Goal: Task Accomplishment & Management: Manage account settings

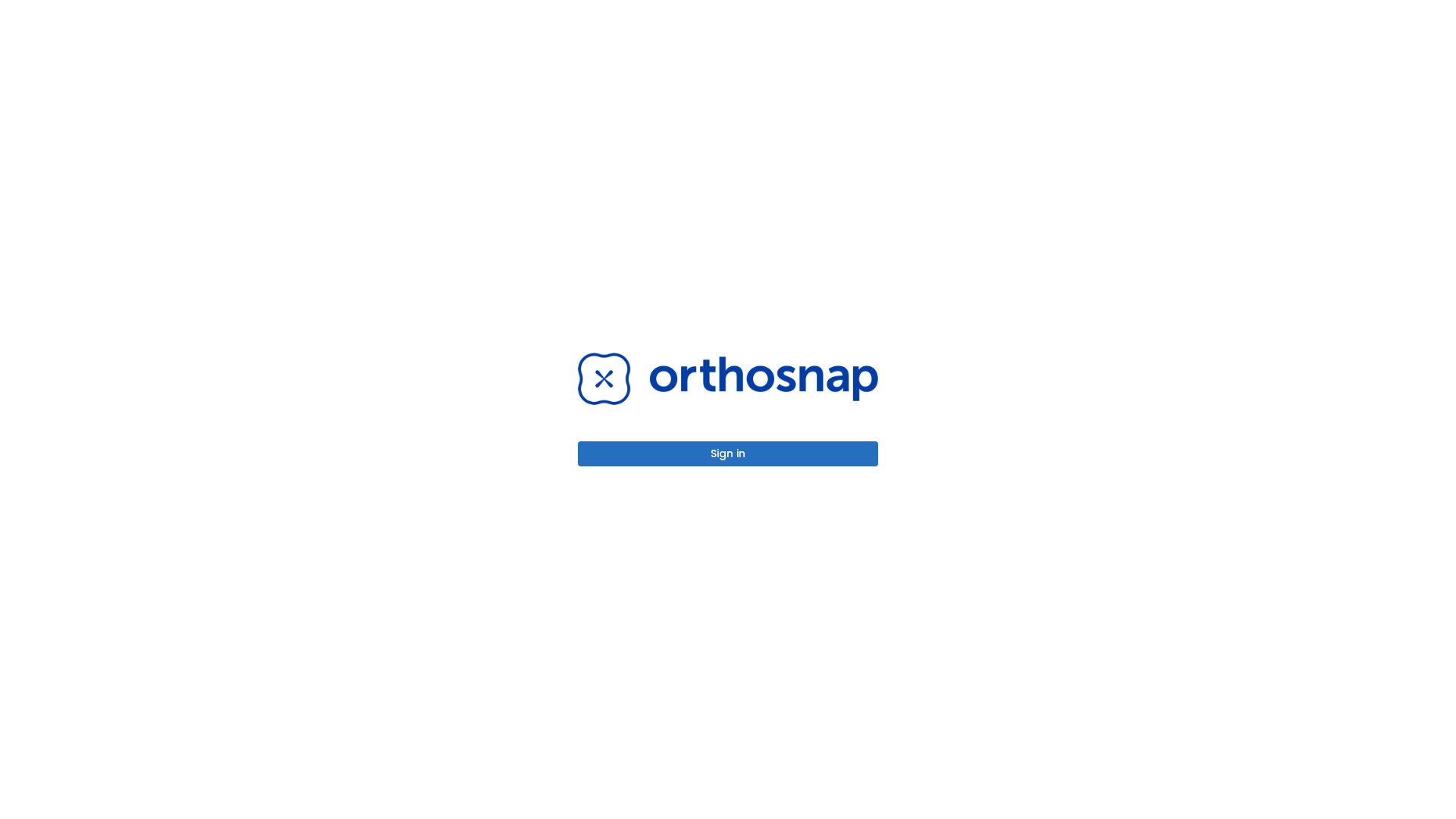
click at [728, 453] on button "Sign in" at bounding box center [727, 453] width 300 height 25
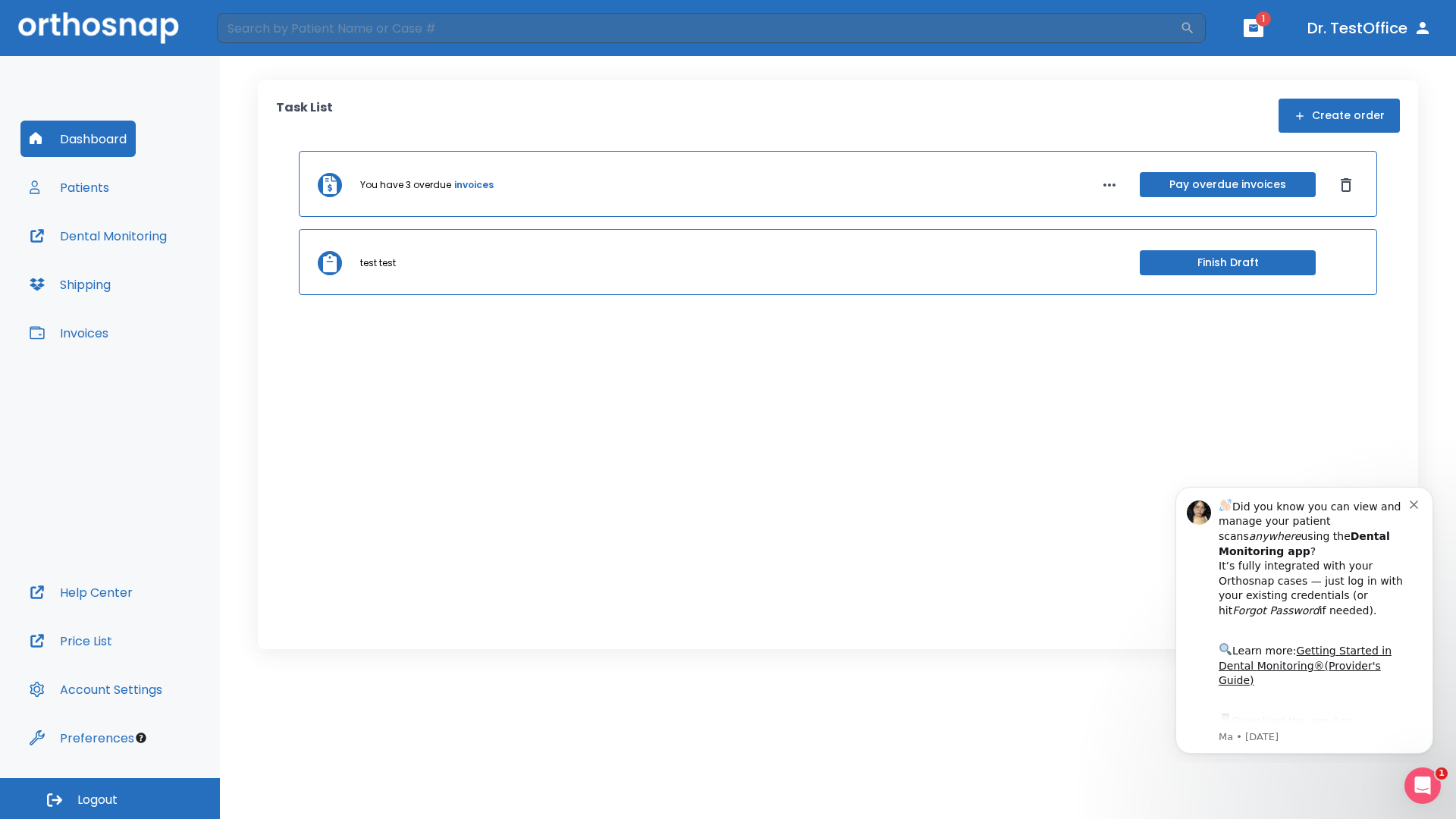
click at [110, 798] on span "Logout" at bounding box center [98, 800] width 40 height 16
